Goal: Task Accomplishment & Management: Complete application form

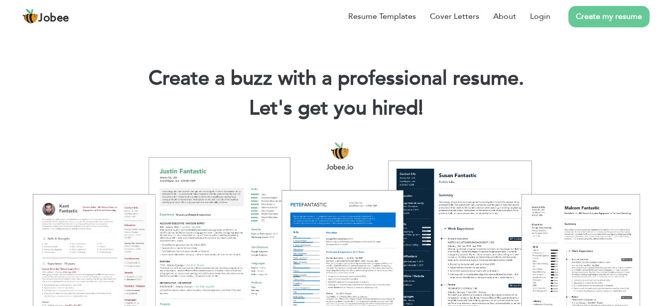
click at [589, 11] on link "Create my resume" at bounding box center [608, 16] width 81 height 21
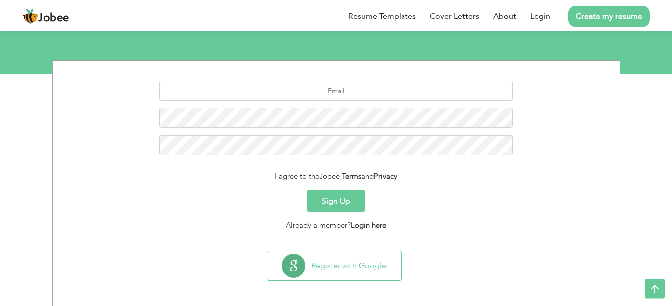
scroll to position [107, 0]
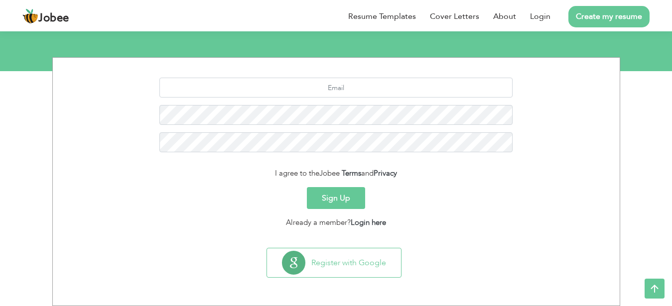
click at [334, 191] on button "Sign Up" at bounding box center [336, 198] width 58 height 22
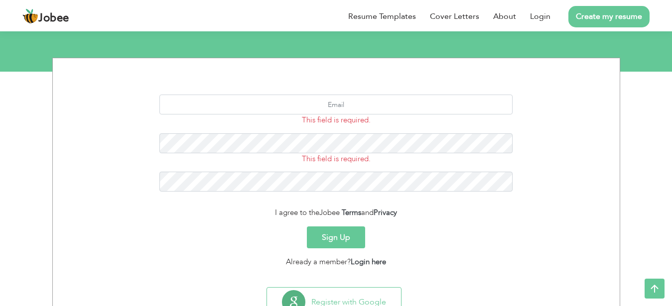
scroll to position [95, 0]
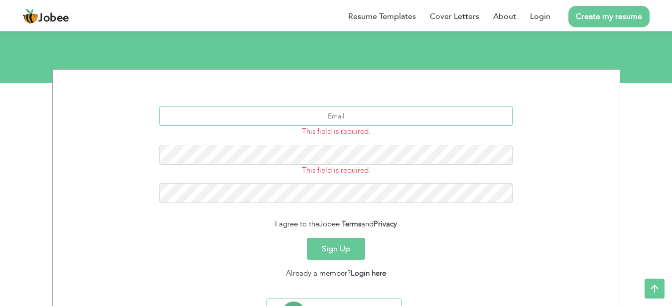
click at [355, 115] on input "text" at bounding box center [335, 116] width 353 height 20
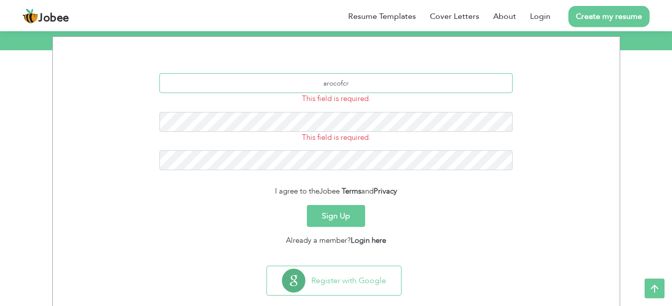
scroll to position [146, 0]
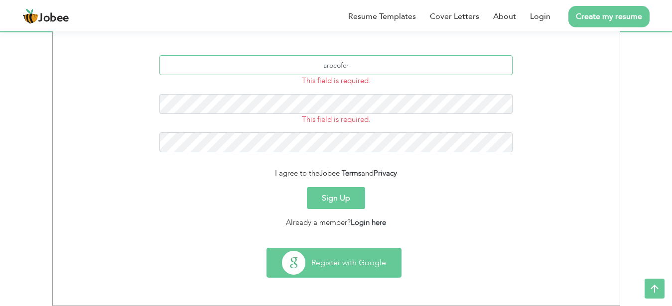
type input "arocofcr"
click at [377, 270] on button "Register with Google" at bounding box center [334, 262] width 134 height 29
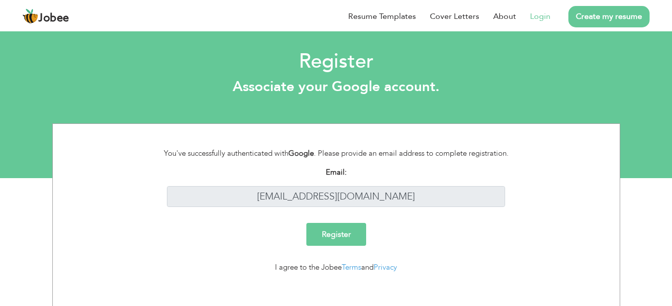
scroll to position [7, 0]
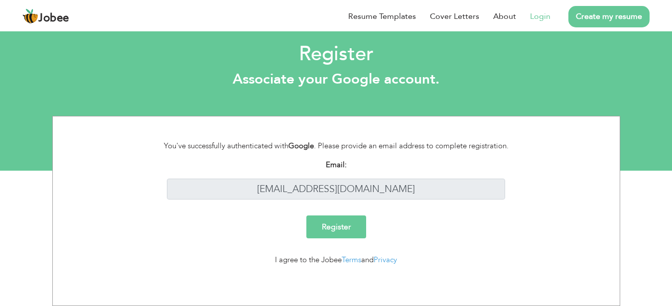
click at [343, 220] on input "Register" at bounding box center [336, 227] width 60 height 23
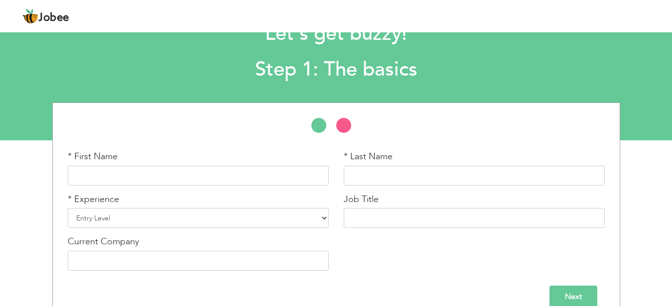
scroll to position [55, 0]
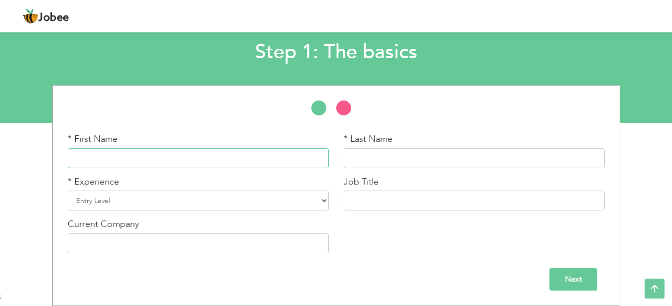
click at [202, 154] on input "text" at bounding box center [198, 158] width 261 height 20
type input "[PERSON_NAME]"
click at [68, 191] on select "Entry Level Less than 1 Year 1 Year 2 Years 3 Years 4 Years 5 Years 6 Years 7 Y…" at bounding box center [198, 201] width 261 height 20
select select "14"
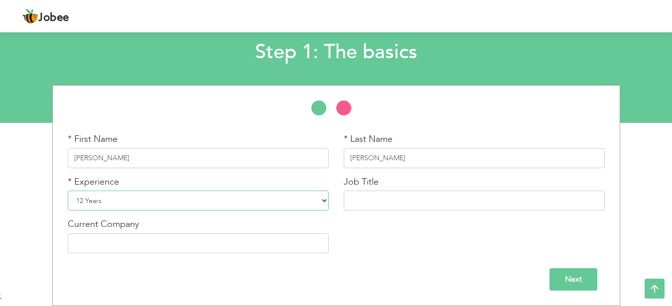
click option "12 Years" at bounding box center [0, 0] width 0 height 0
click at [370, 204] on input "text" at bounding box center [473, 201] width 261 height 20
type input "Lecturer"
click at [256, 242] on input "text" at bounding box center [198, 243] width 261 height 20
type input "NCBA&E (Now Renamed as [GEOGRAPHIC_DATA]"
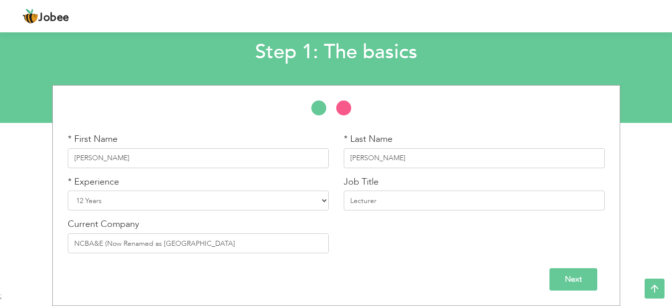
click at [584, 284] on input "Next" at bounding box center [573, 279] width 48 height 22
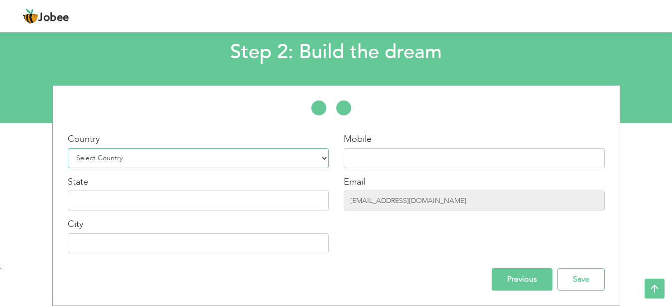
select select "166"
click option "[GEOGRAPHIC_DATA]" at bounding box center [0, 0] width 0 height 0
click at [369, 150] on input "text" at bounding box center [473, 158] width 261 height 20
type input "03337470393"
click at [128, 238] on input "text" at bounding box center [198, 243] width 261 height 20
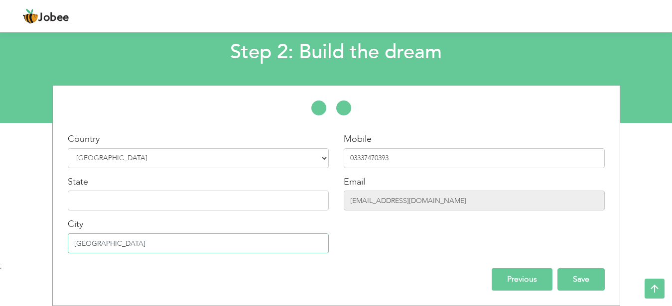
type input "[GEOGRAPHIC_DATA]"
click at [580, 280] on input "Save" at bounding box center [580, 279] width 47 height 22
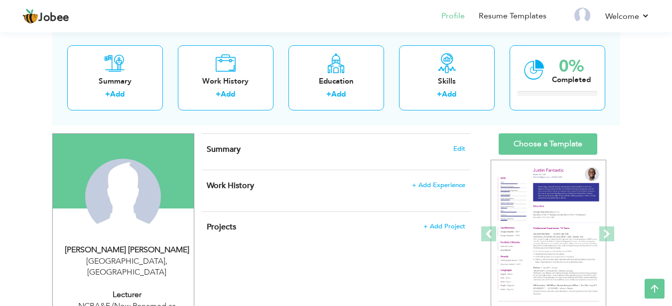
scroll to position [53, 0]
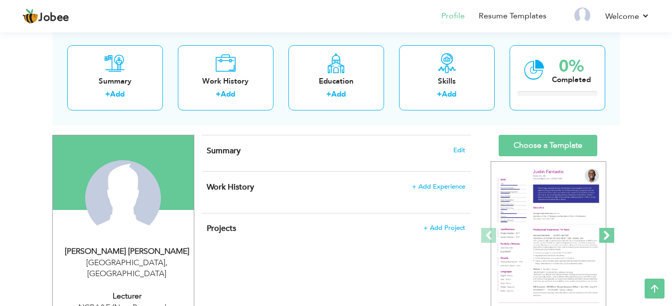
click at [610, 236] on span at bounding box center [606, 235] width 15 height 15
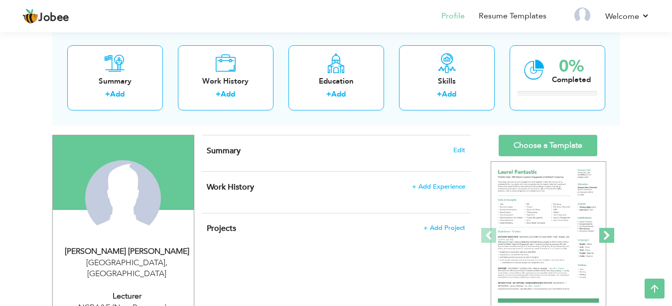
click at [610, 236] on span at bounding box center [606, 235] width 15 height 15
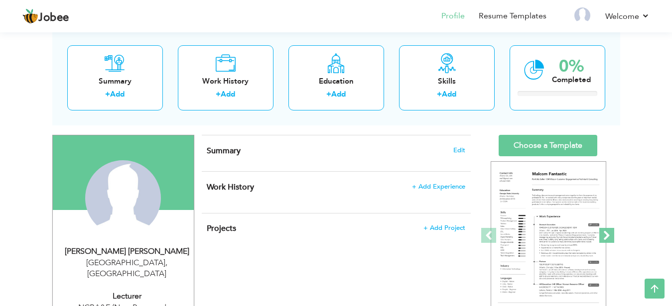
click at [610, 236] on span at bounding box center [606, 235] width 15 height 15
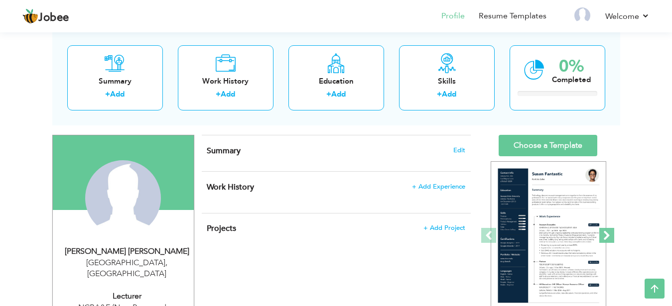
click at [610, 239] on span at bounding box center [606, 235] width 15 height 15
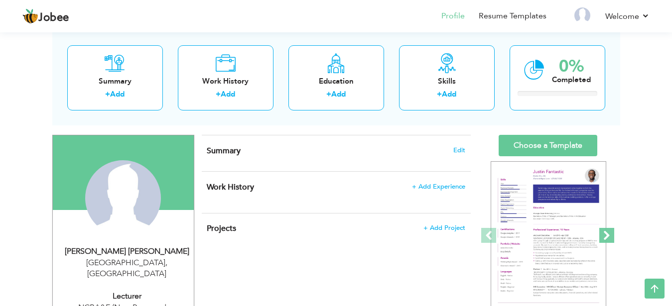
click at [610, 241] on span at bounding box center [606, 235] width 15 height 15
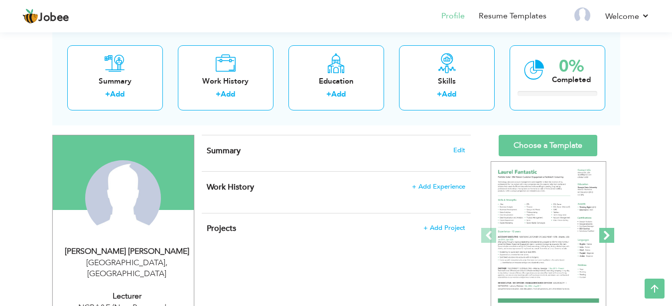
click at [611, 241] on span at bounding box center [606, 235] width 15 height 15
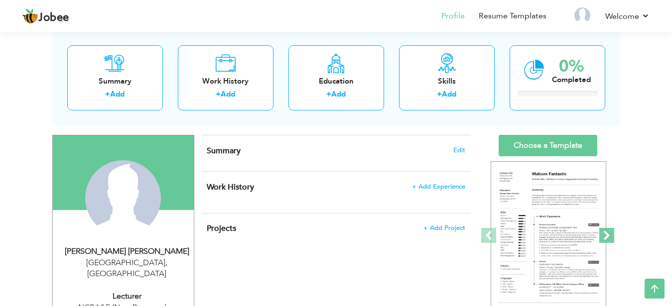
click at [613, 241] on span at bounding box center [606, 235] width 15 height 15
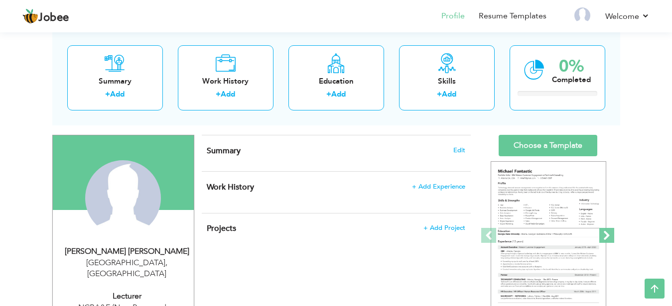
click at [613, 241] on span at bounding box center [606, 235] width 15 height 15
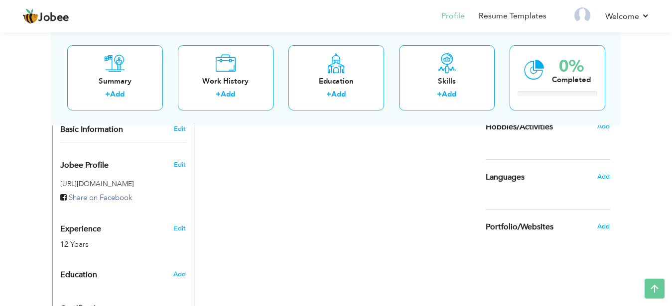
scroll to position [408, 0]
